Goal: Information Seeking & Learning: Learn about a topic

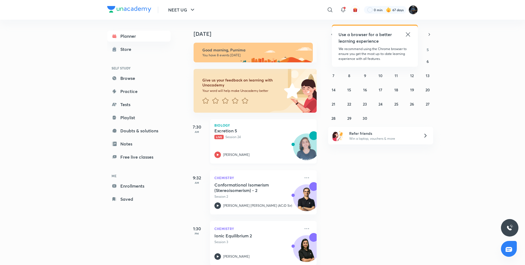
click at [217, 154] on icon at bounding box center [217, 154] width 7 height 7
